Goal: Information Seeking & Learning: Learn about a topic

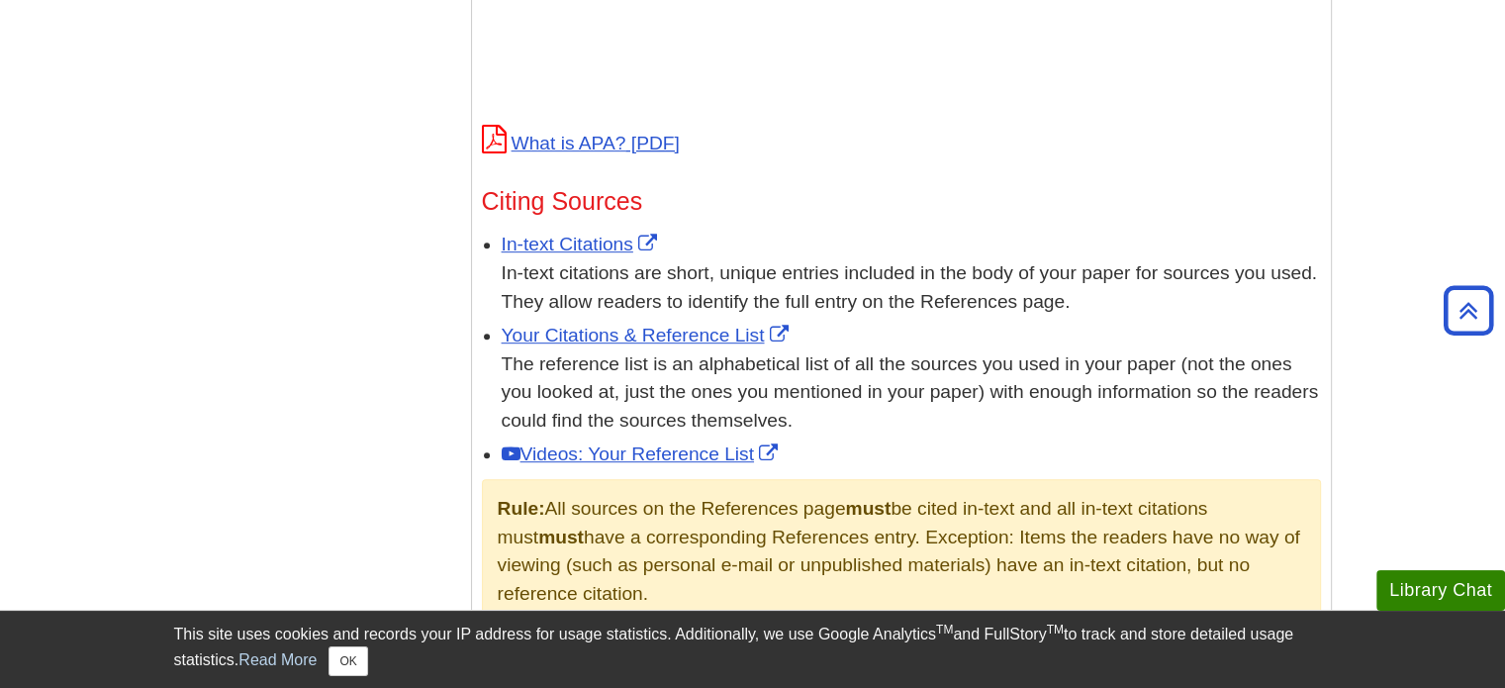
scroll to position [989, 0]
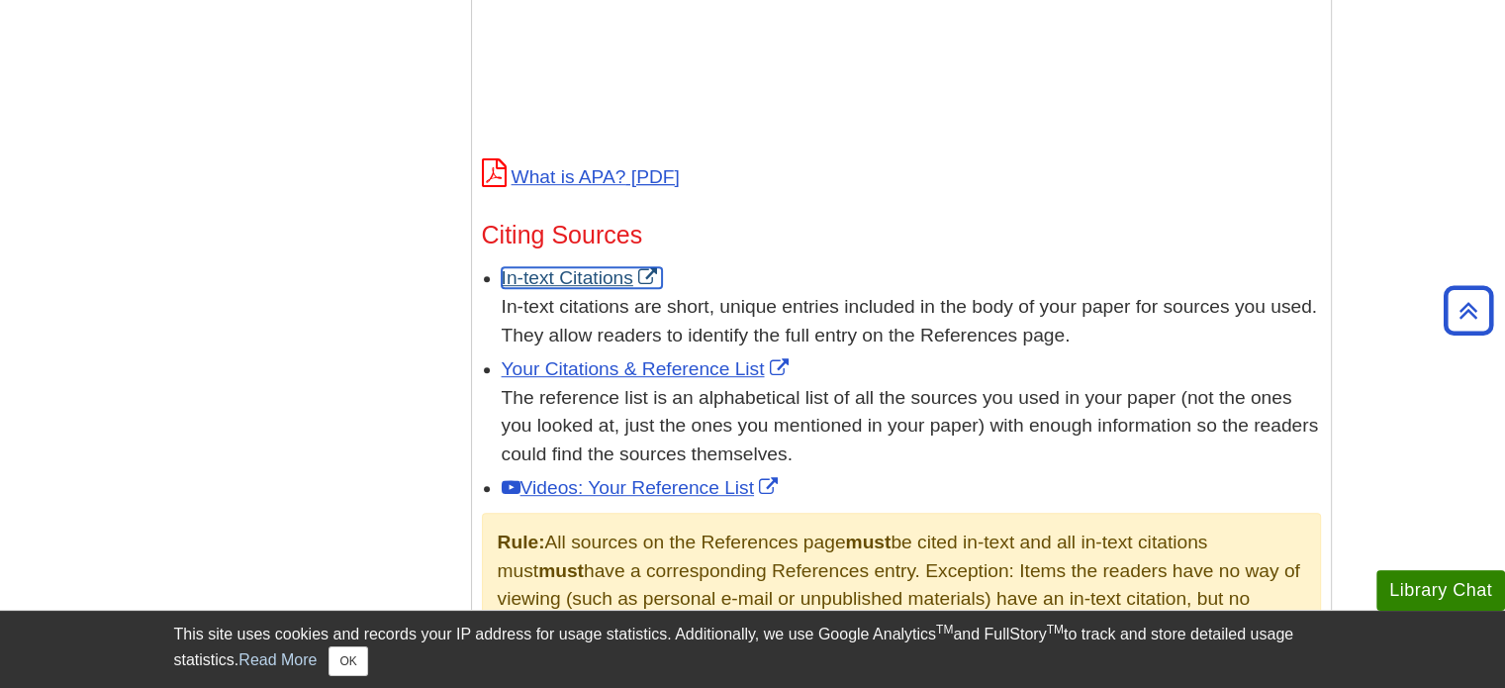
click at [586, 284] on link "In-text Citations" at bounding box center [582, 277] width 160 height 21
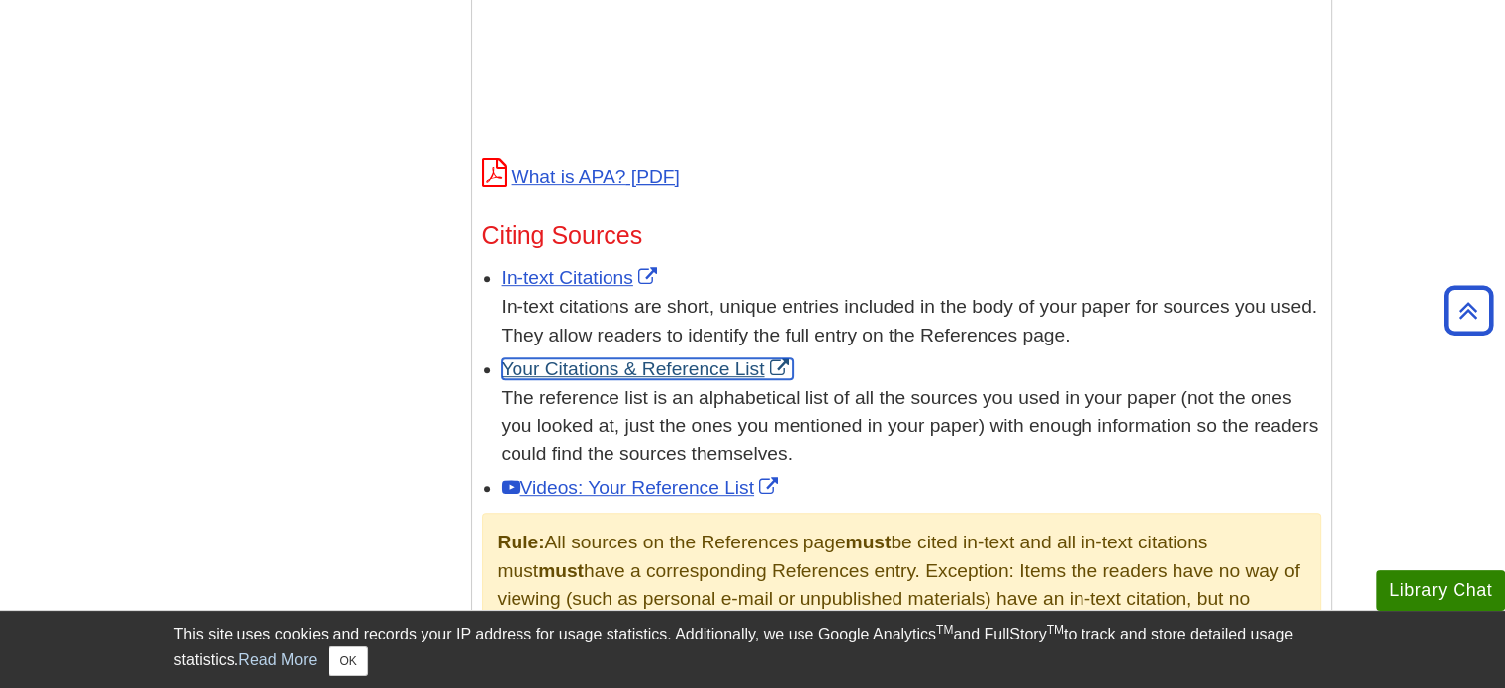
click at [693, 364] on link "Your Citations & Reference List" at bounding box center [648, 368] width 292 height 21
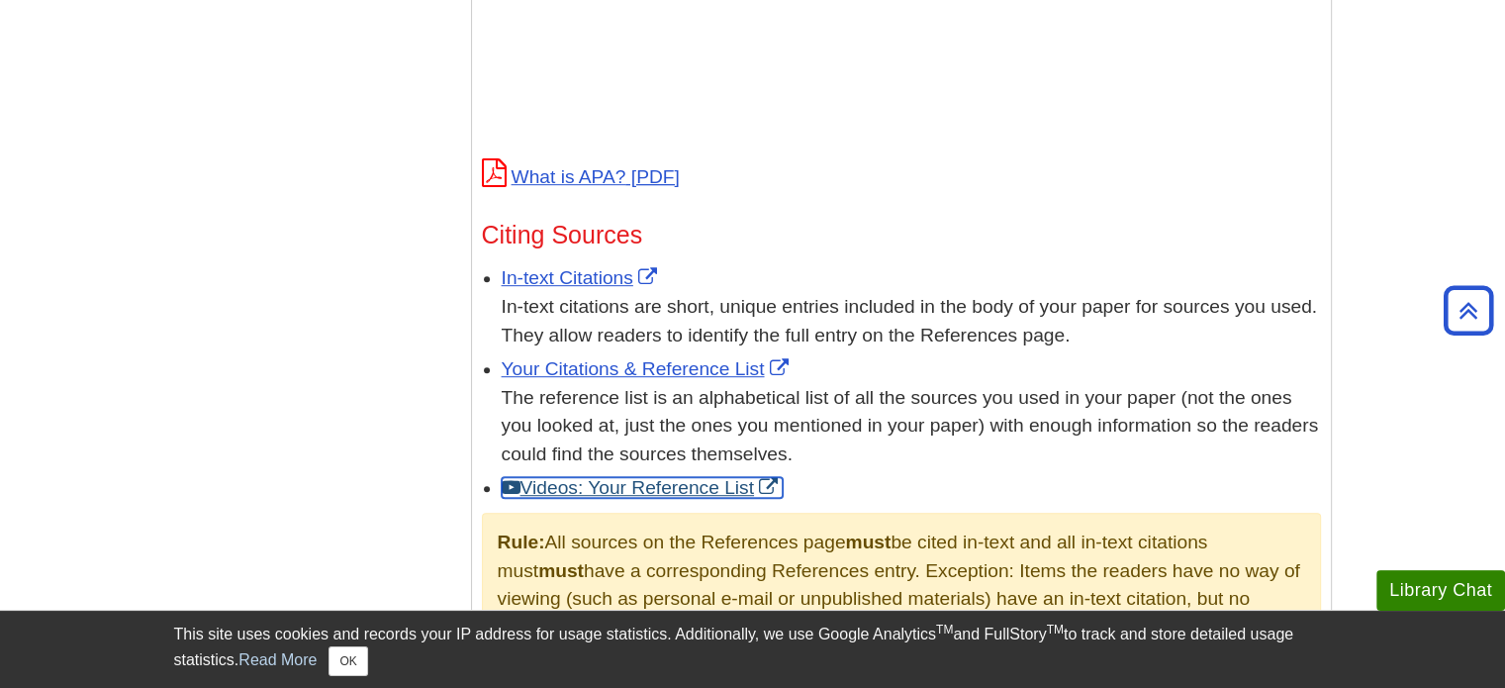
click at [688, 496] on link "Videos: Your Reference List" at bounding box center [642, 487] width 281 height 21
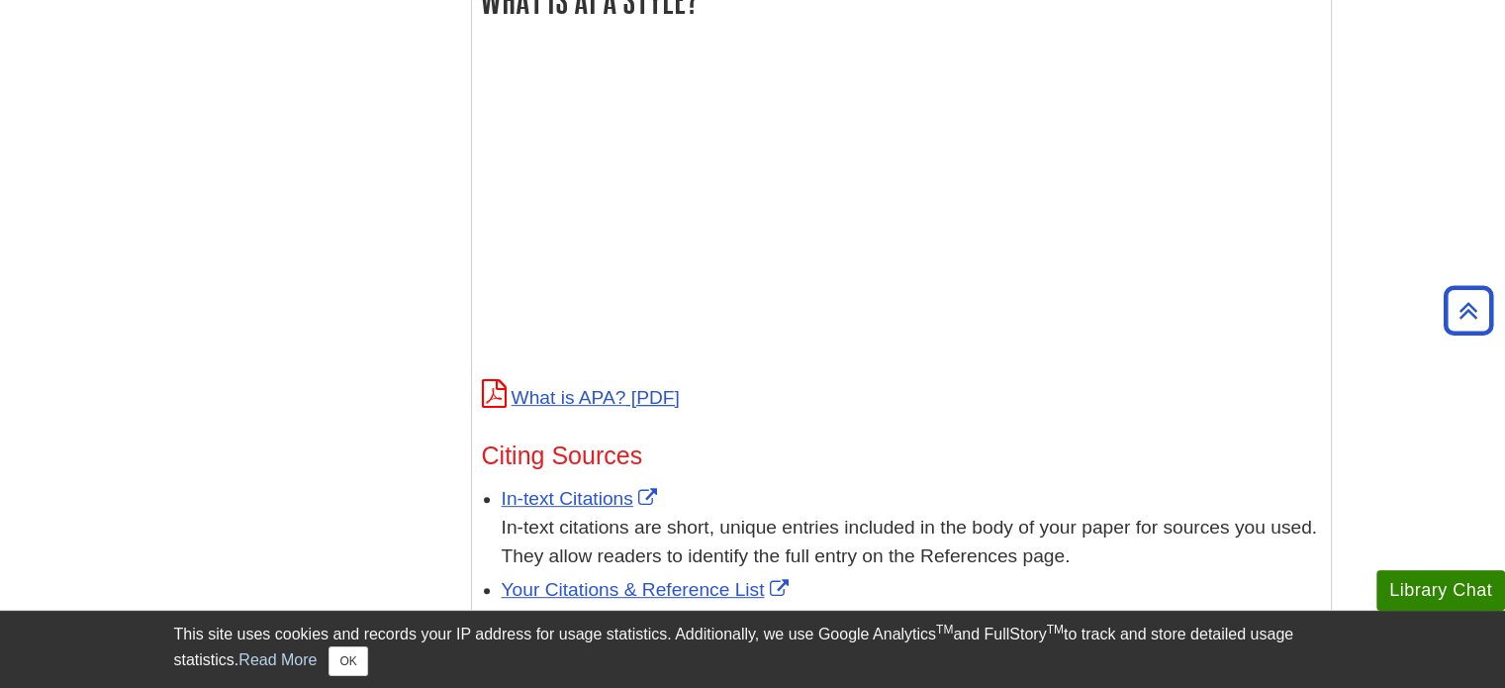
scroll to position [693, 0]
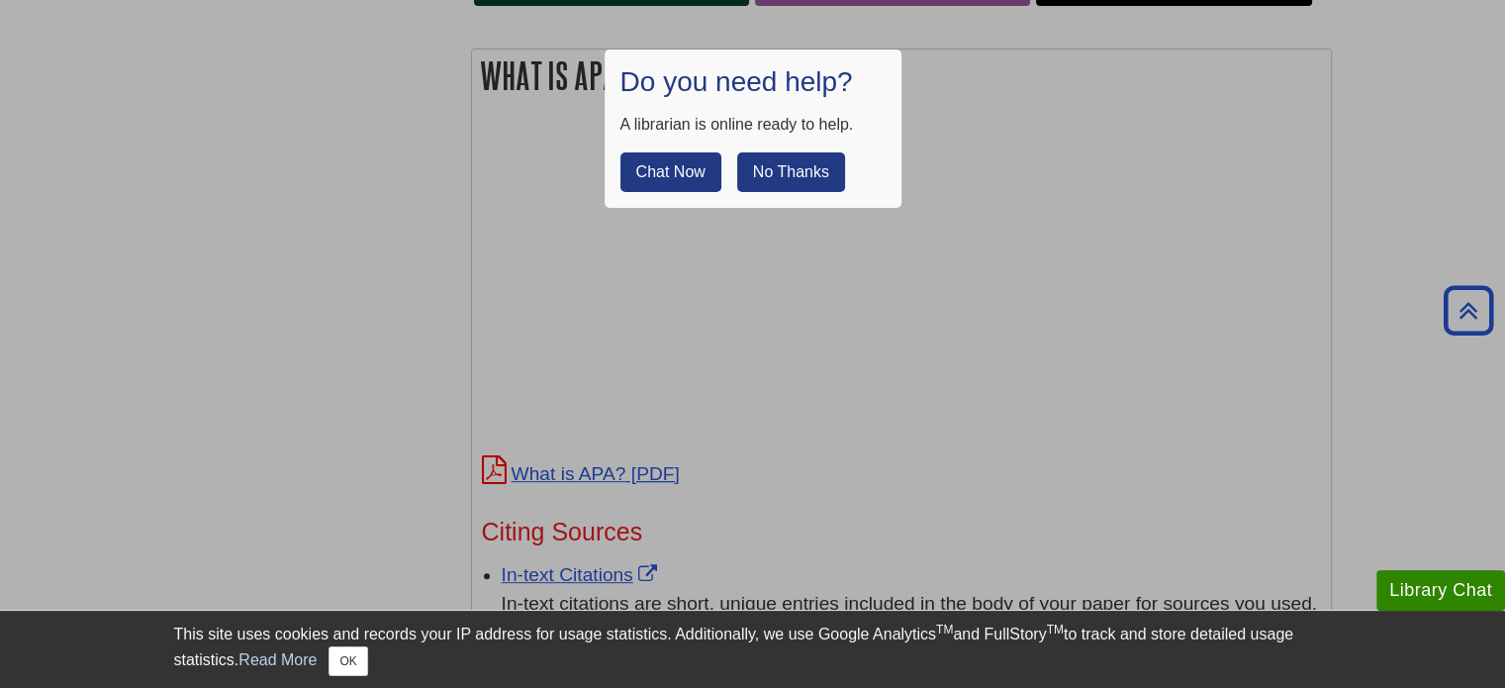
click at [829, 167] on button "No Thanks" at bounding box center [791, 172] width 108 height 40
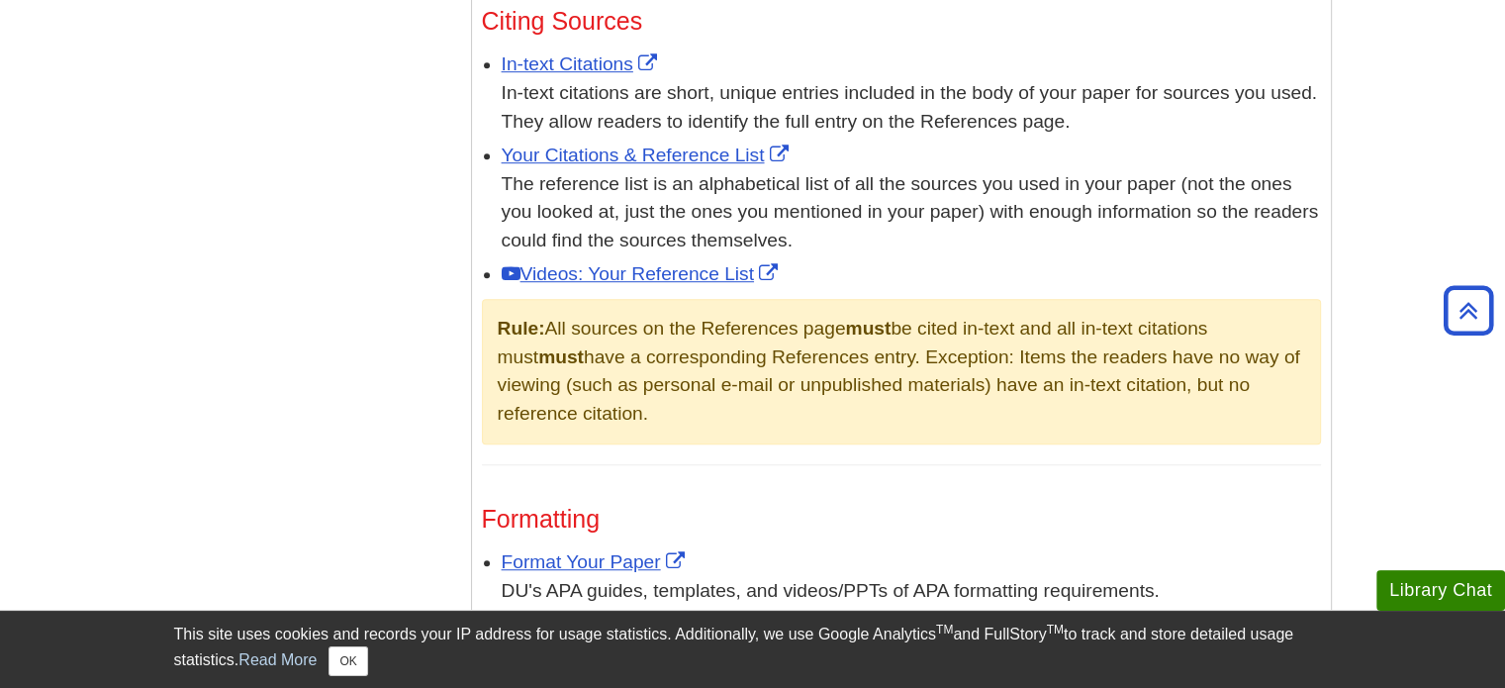
scroll to position [1187, 0]
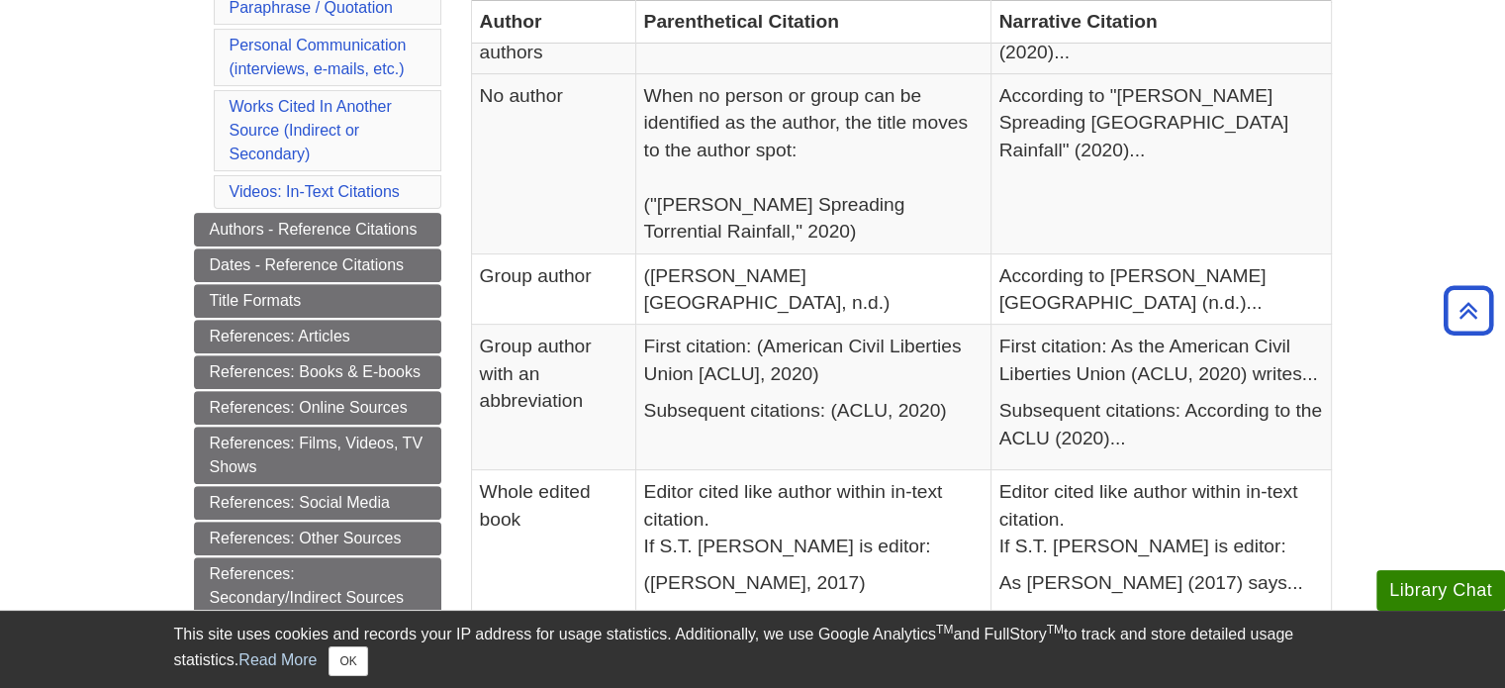
scroll to position [693, 0]
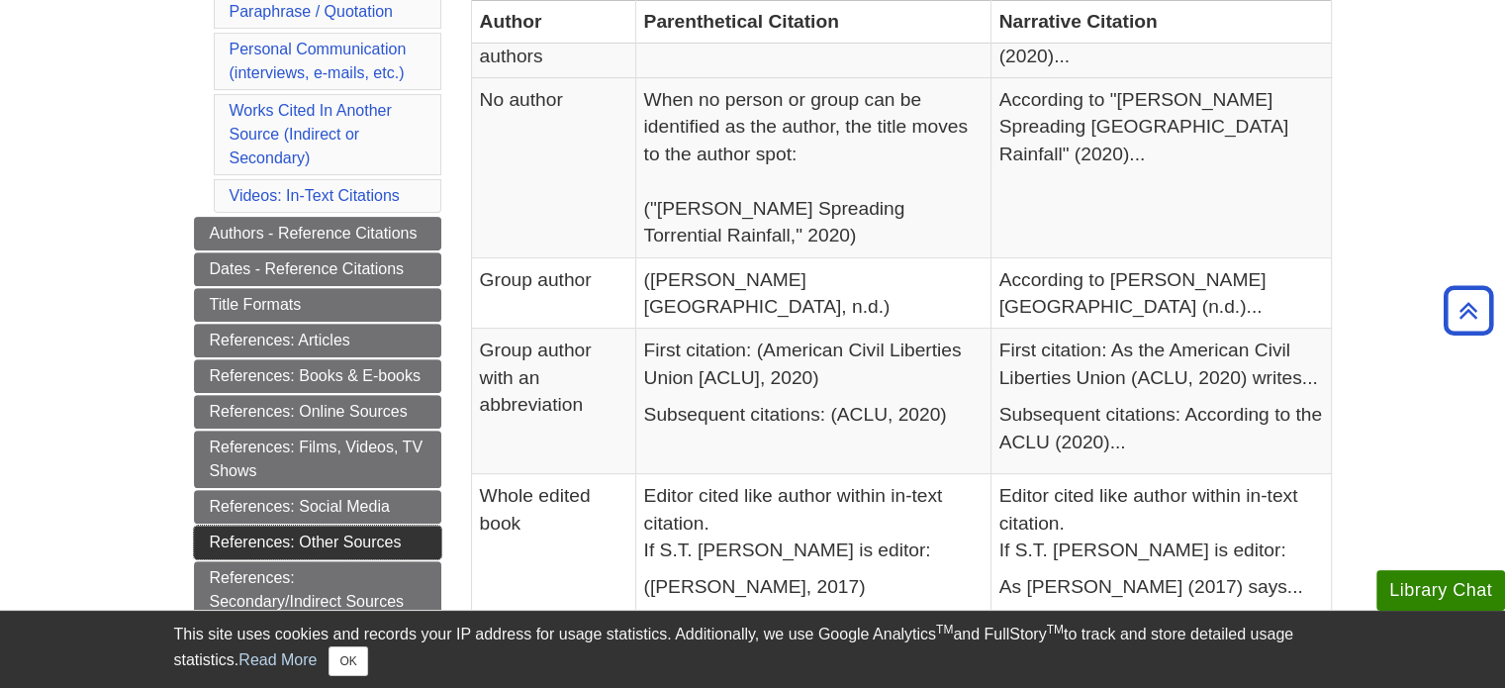
click at [388, 525] on link "References: Other Sources" at bounding box center [317, 542] width 247 height 34
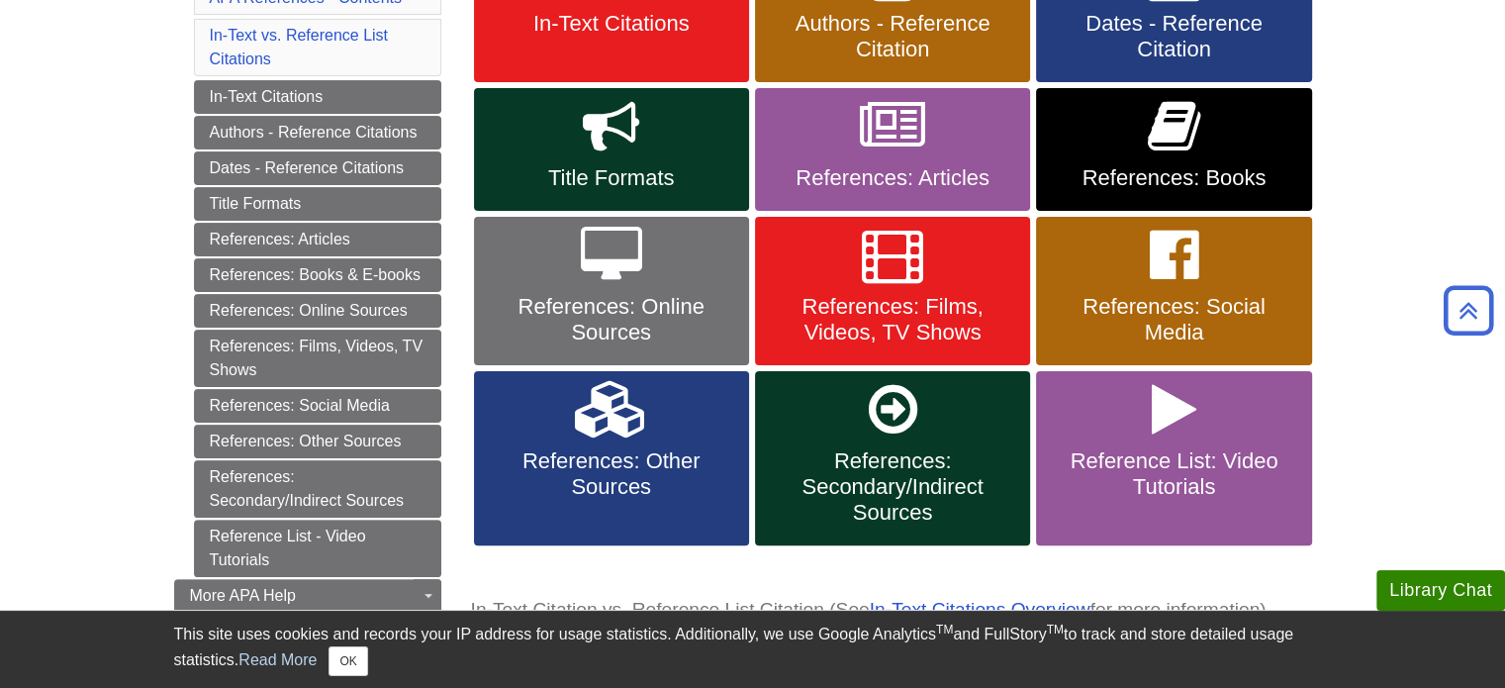
scroll to position [495, 0]
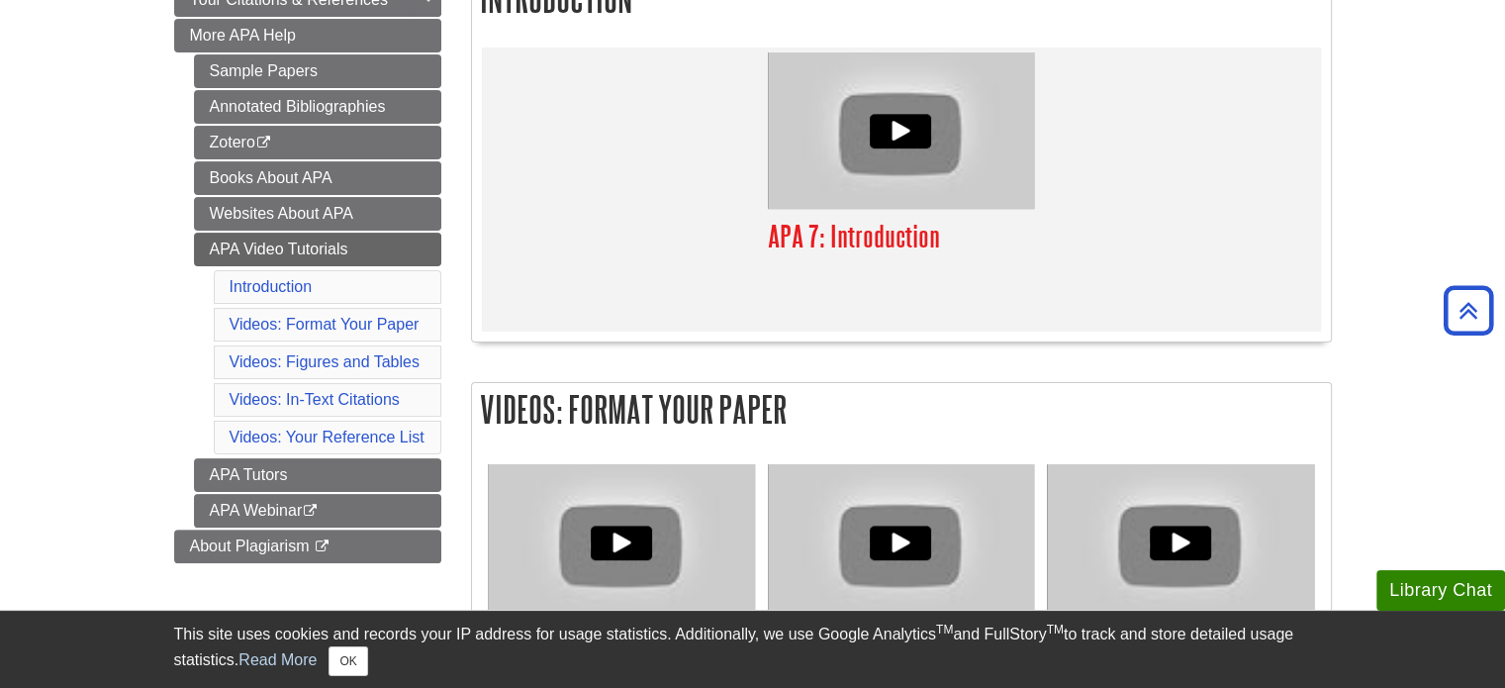
scroll to position [387, 0]
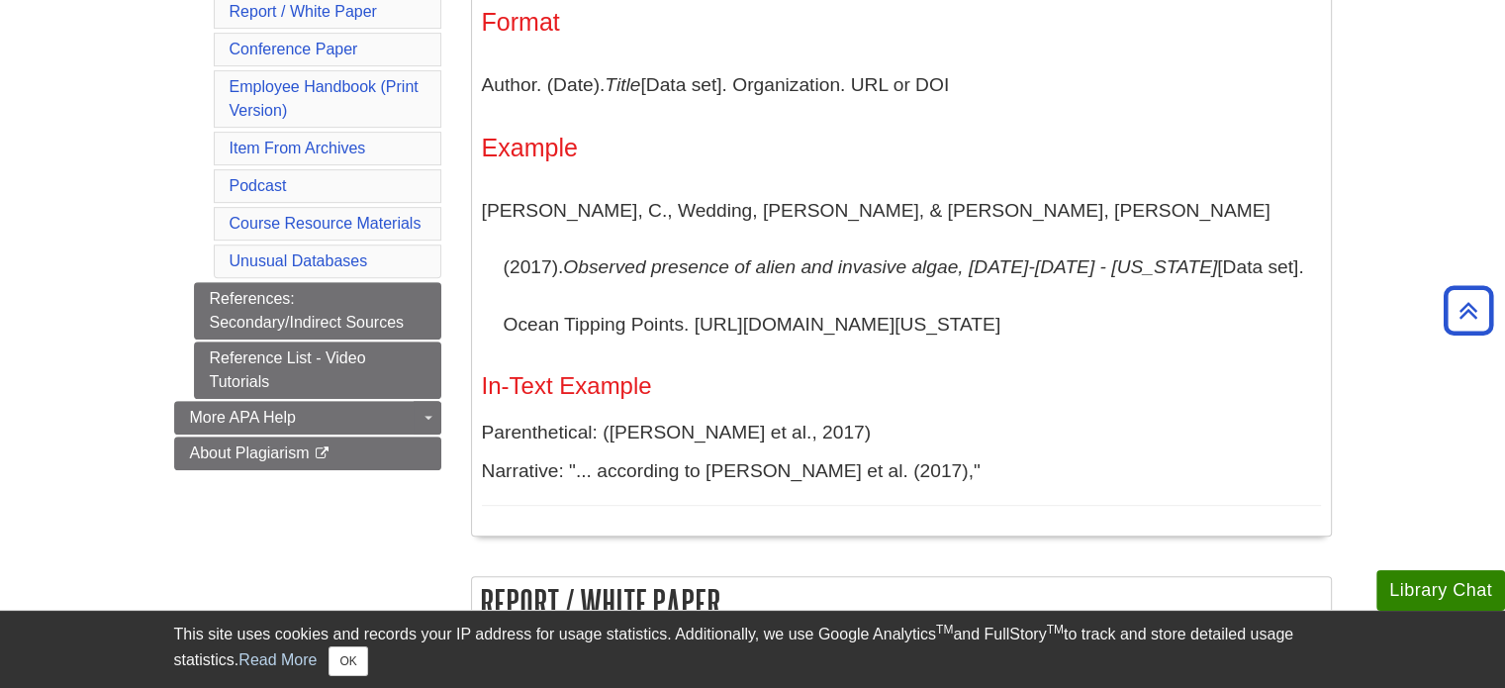
scroll to position [989, 0]
